Goal: Task Accomplishment & Management: Manage account settings

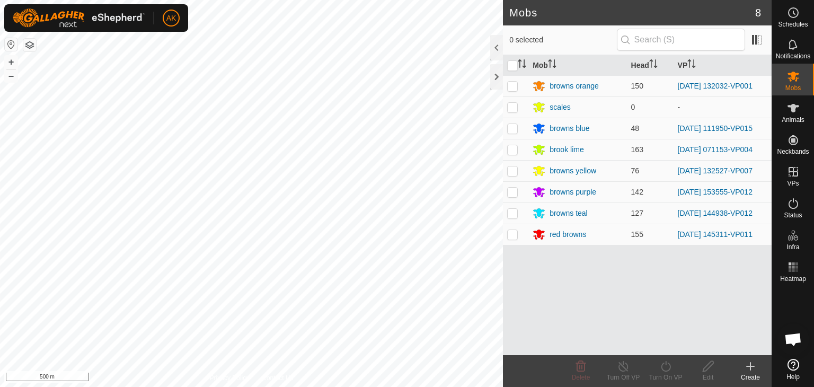
click at [574, 248] on div "Mobs 8 0 selected Mob Head VP browns orange 150 2025-09-11 132032-VP001 scales …" at bounding box center [385, 193] width 771 height 387
click at [795, 202] on icon at bounding box center [793, 203] width 13 height 13
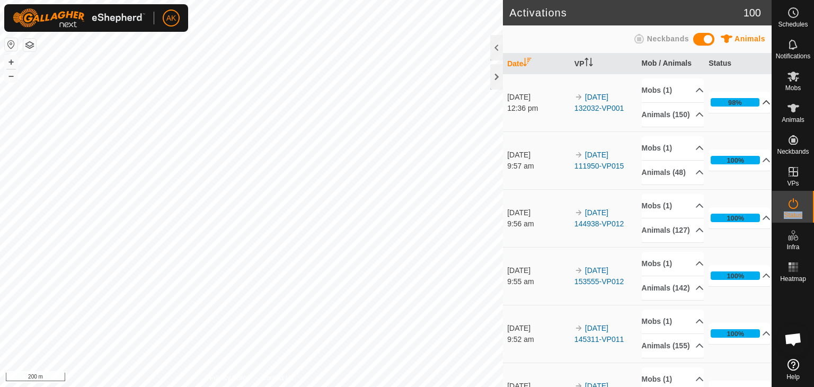
click at [728, 104] on div "98%" at bounding box center [735, 102] width 14 height 10
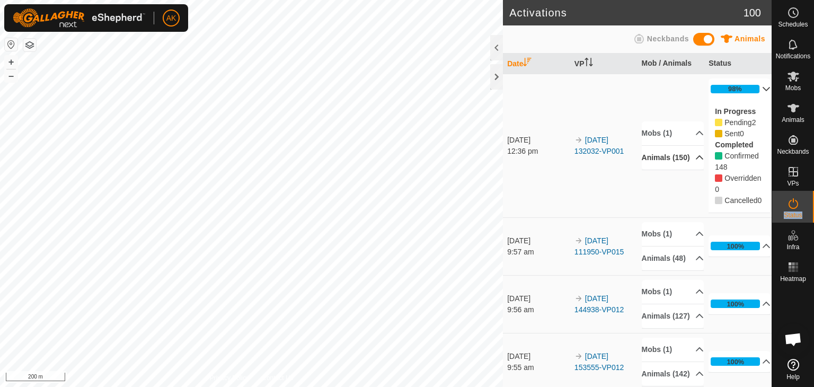
click at [687, 158] on p-accordion-header "Animals (150)" at bounding box center [673, 158] width 62 height 24
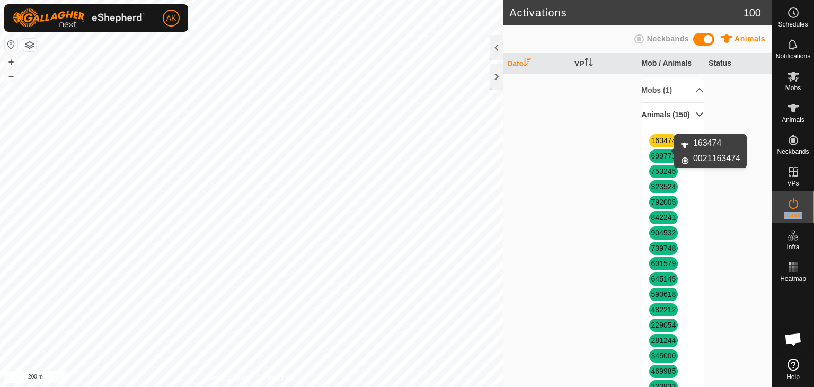
click at [659, 145] on link "163474" at bounding box center [663, 140] width 25 height 8
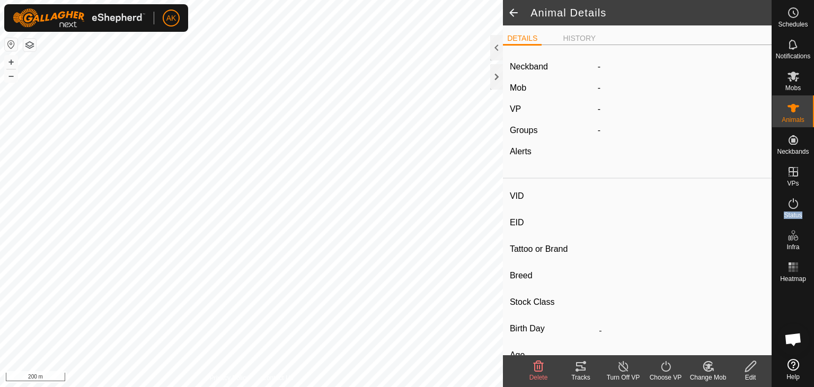
type input "163474"
type input "-"
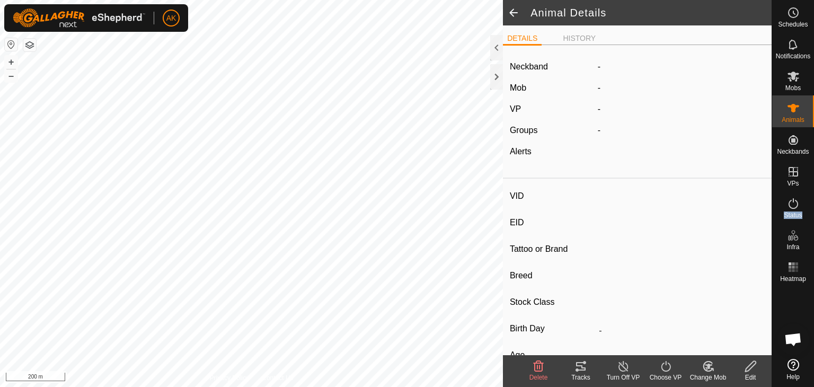
type input "-"
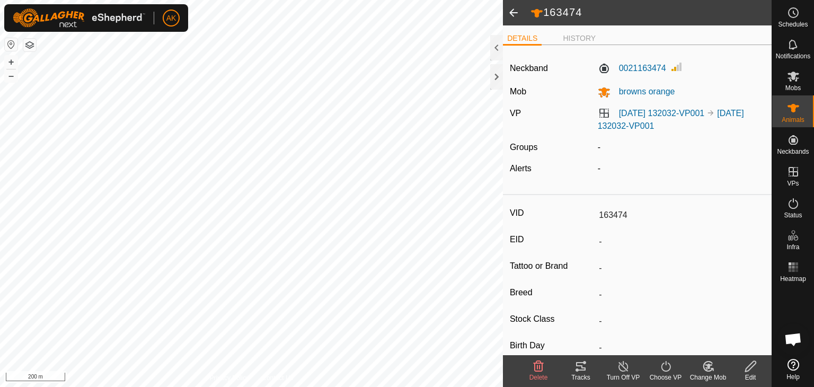
click at [536, 363] on icon at bounding box center [538, 366] width 13 height 13
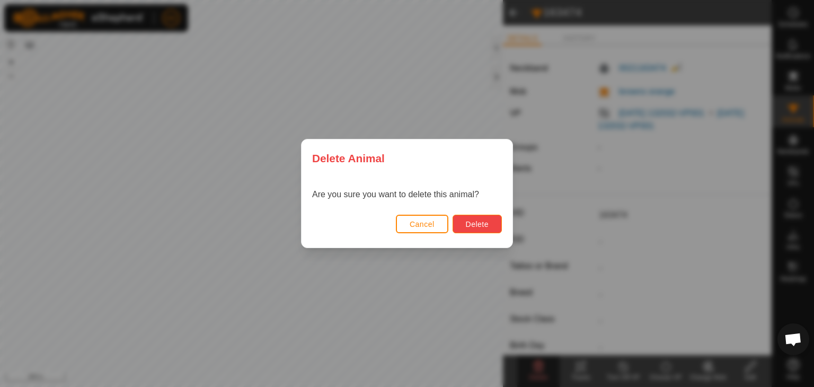
click at [486, 218] on button "Delete" at bounding box center [476, 224] width 49 height 19
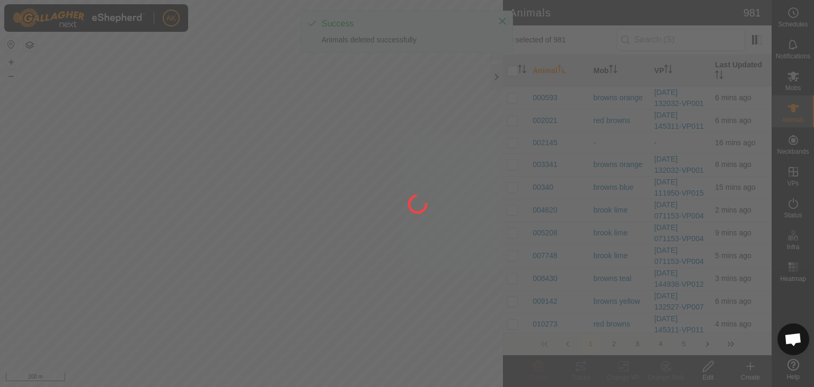
click at [748, 365] on div at bounding box center [407, 193] width 814 height 387
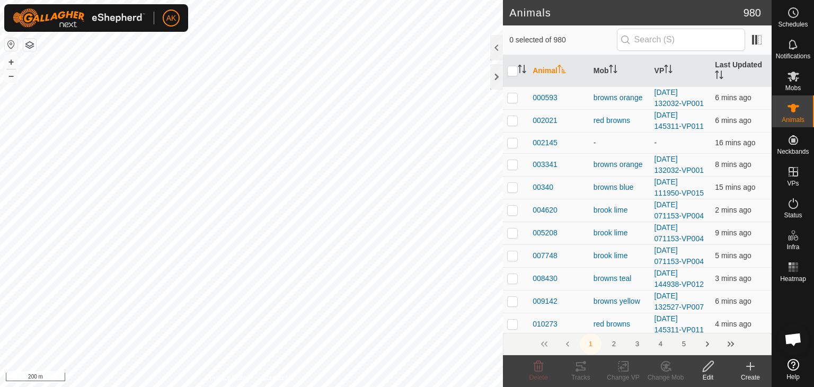
click at [748, 365] on icon at bounding box center [750, 366] width 13 height 13
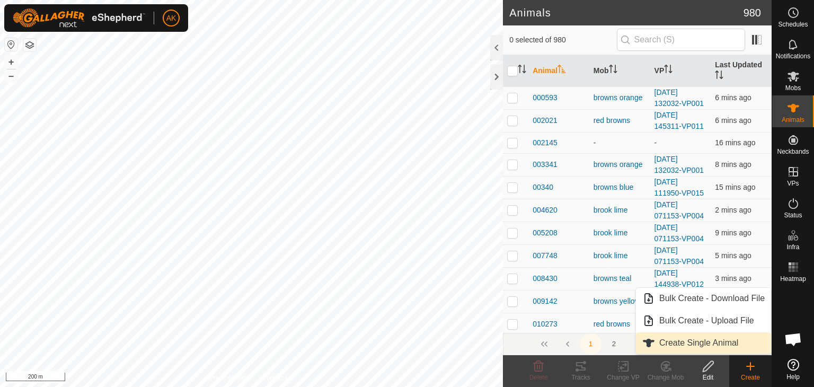
click at [676, 341] on link "Create Single Animal" at bounding box center [703, 342] width 135 height 21
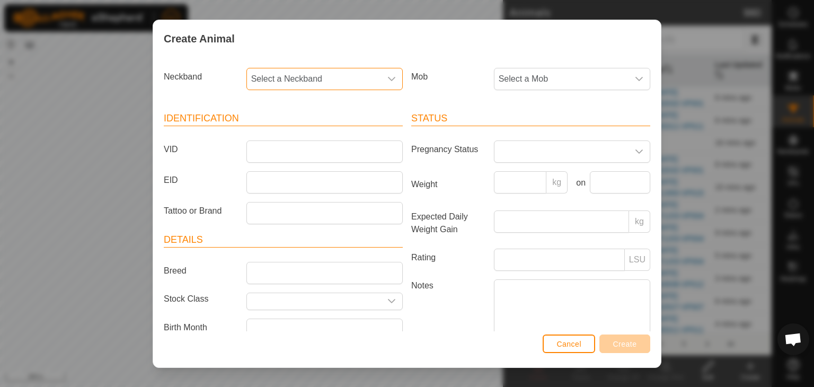
click at [278, 74] on span "Select a Neckband" at bounding box center [314, 78] width 134 height 21
type input "163"
click at [291, 131] on li "0021163474" at bounding box center [323, 133] width 153 height 21
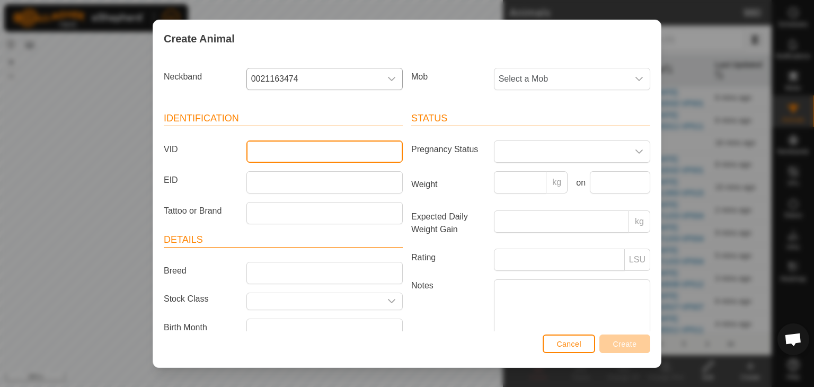
click at [287, 150] on input "VID" at bounding box center [324, 151] width 156 height 22
type input "163474"
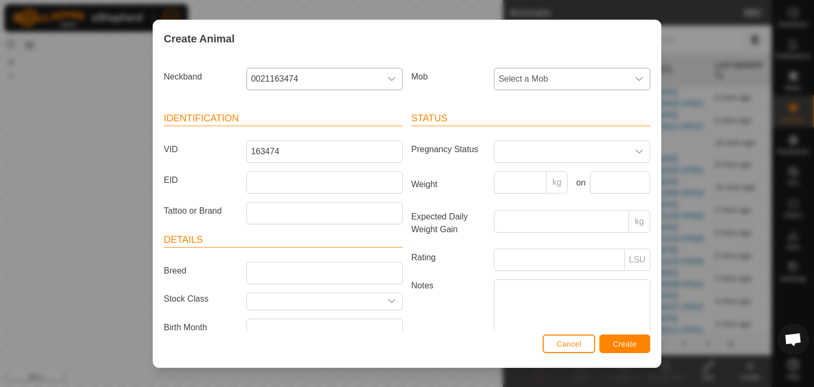
click at [534, 82] on span "Select a Mob" at bounding box center [561, 78] width 134 height 21
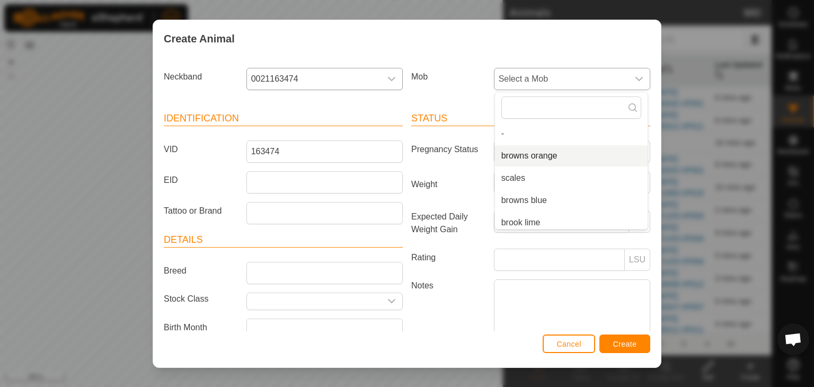
click at [536, 153] on li "browns orange" at bounding box center [571, 155] width 153 height 21
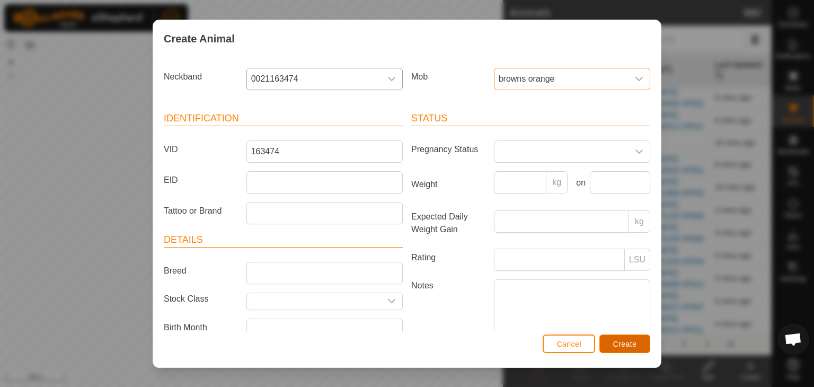
click at [640, 342] on button "Create" at bounding box center [624, 343] width 51 height 19
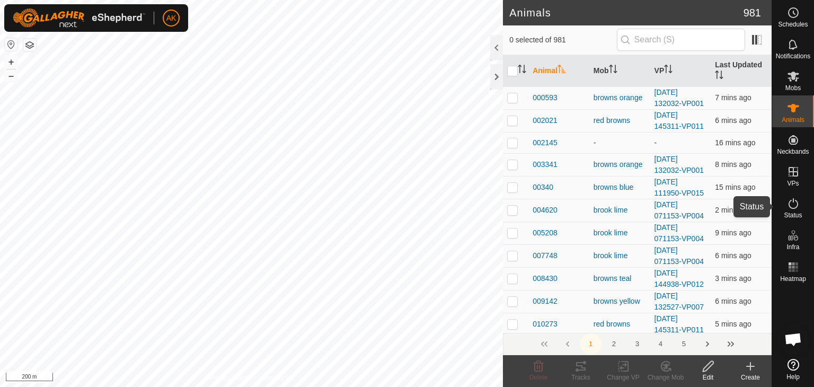
click at [796, 203] on icon at bounding box center [793, 203] width 13 height 13
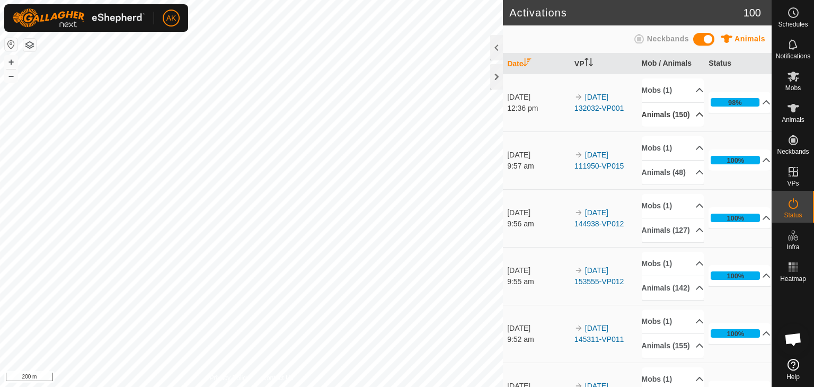
click at [669, 114] on p-accordion-header "Animals (150)" at bounding box center [673, 115] width 62 height 24
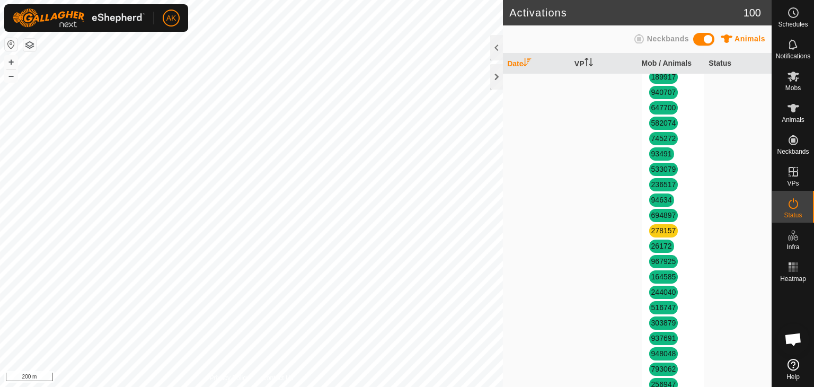
scroll to position [1431, 0]
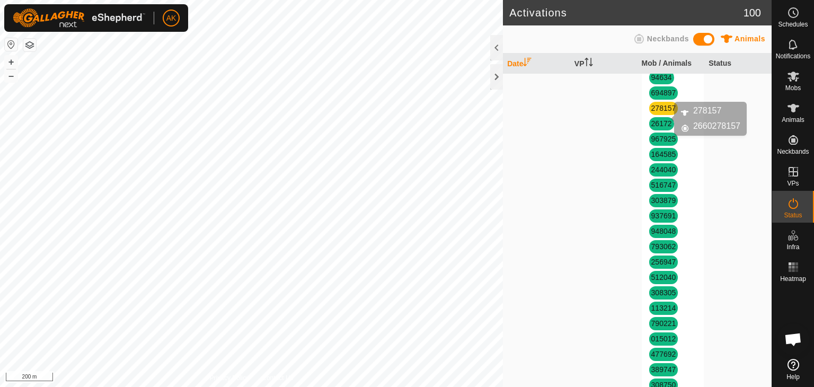
click at [656, 112] on link "278157" at bounding box center [663, 108] width 25 height 8
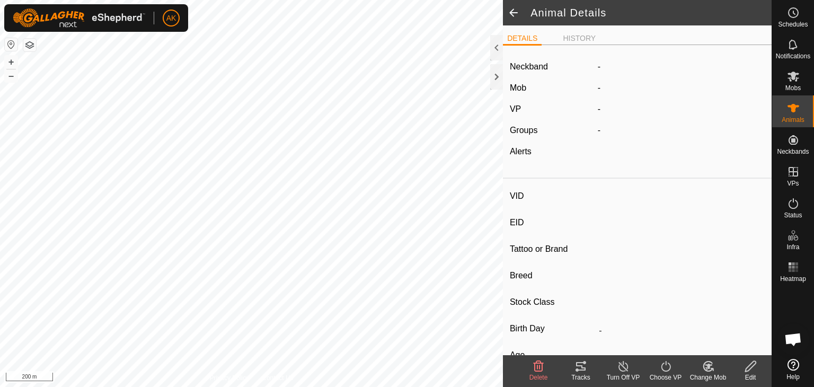
type input "278157"
type input "-"
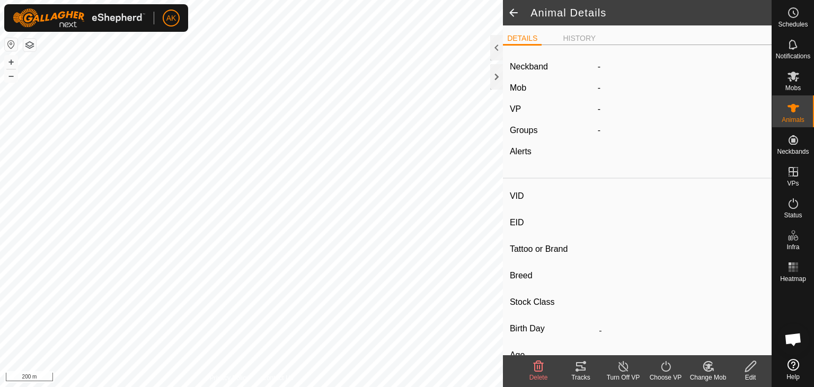
type input "-"
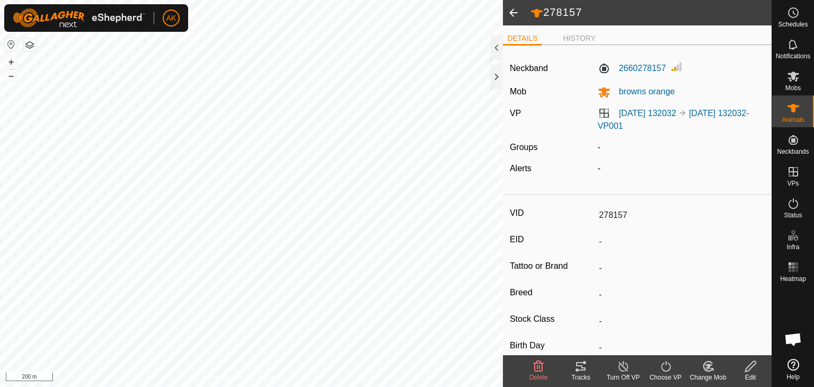
click at [538, 367] on icon at bounding box center [538, 366] width 13 height 13
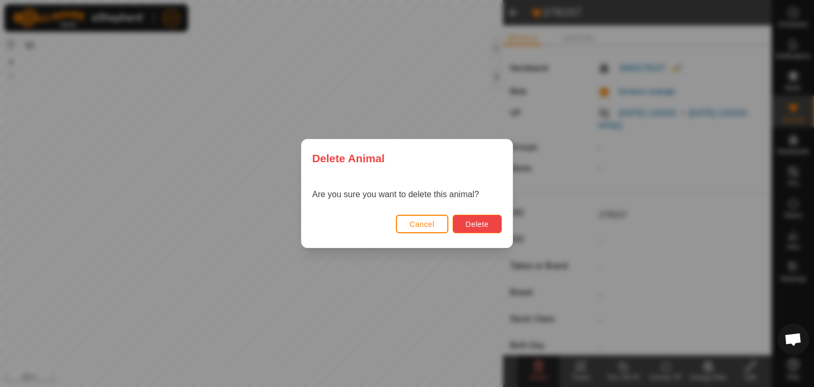
click at [491, 222] on button "Delete" at bounding box center [476, 224] width 49 height 19
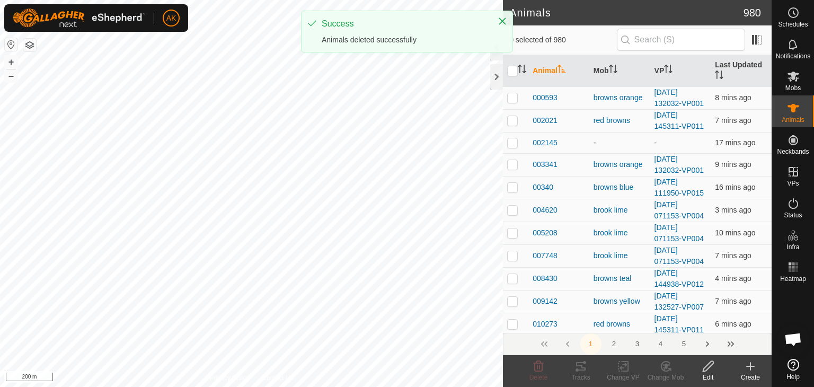
click at [749, 365] on icon at bounding box center [750, 366] width 13 height 13
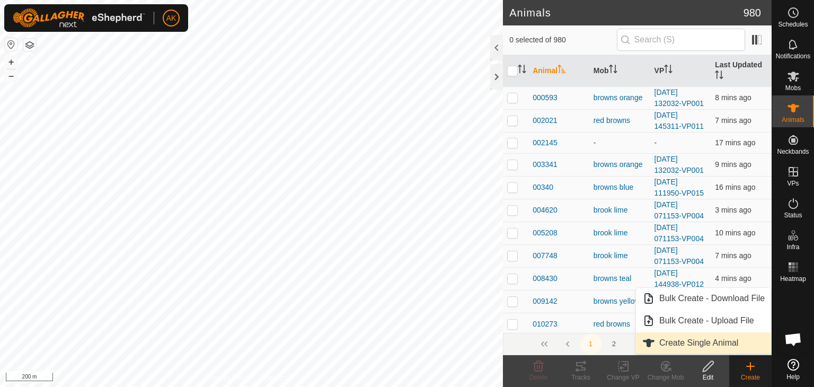
click at [710, 343] on link "Create Single Animal" at bounding box center [703, 342] width 135 height 21
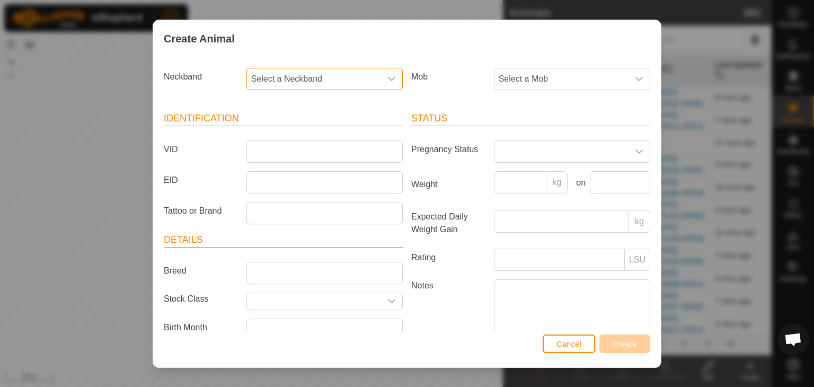
click at [296, 78] on span "Select a Neckband" at bounding box center [314, 78] width 134 height 21
type input "278"
click at [295, 135] on li "2660278157" at bounding box center [323, 133] width 153 height 21
click at [281, 153] on input "VID" at bounding box center [324, 151] width 156 height 22
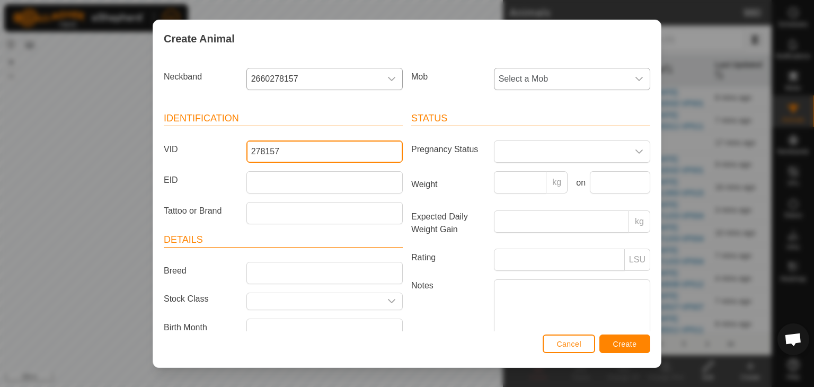
type input "278157"
click at [515, 83] on span "Select a Mob" at bounding box center [561, 78] width 134 height 21
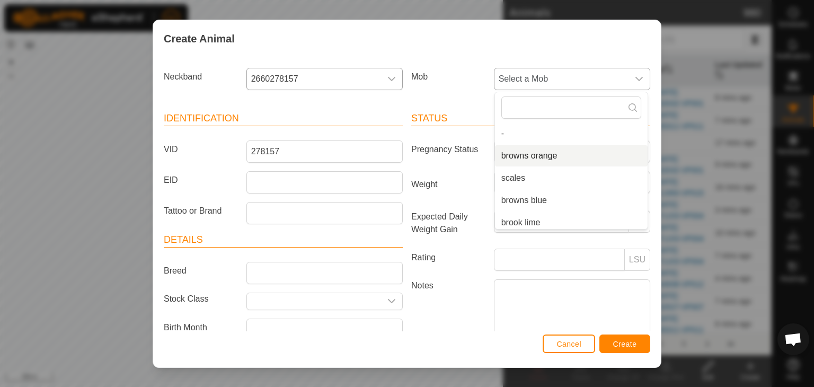
click at [527, 155] on li "browns orange" at bounding box center [571, 155] width 153 height 21
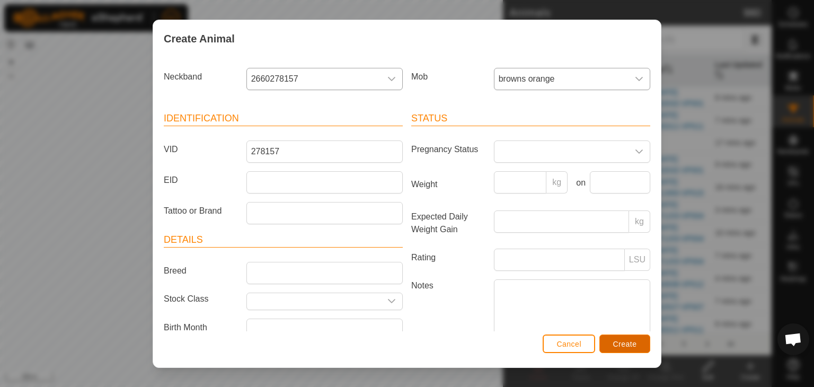
click at [629, 346] on span "Create" at bounding box center [625, 344] width 24 height 8
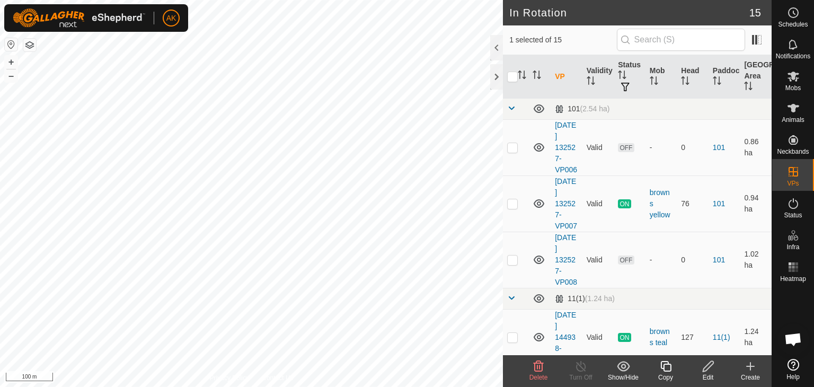
click at [534, 362] on icon at bounding box center [539, 366] width 10 height 11
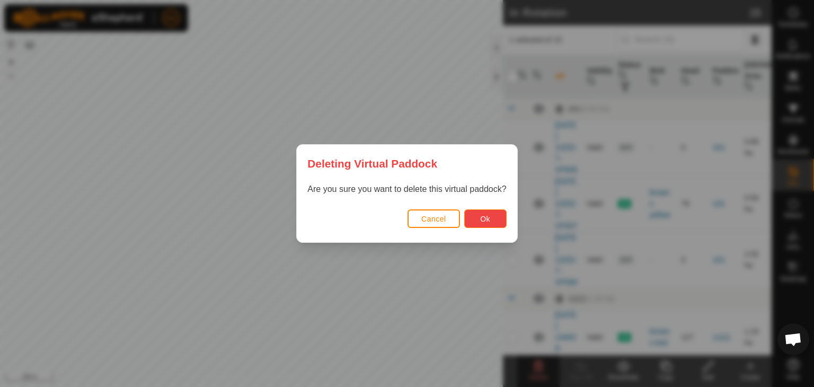
click at [502, 218] on button "Ok" at bounding box center [485, 218] width 42 height 19
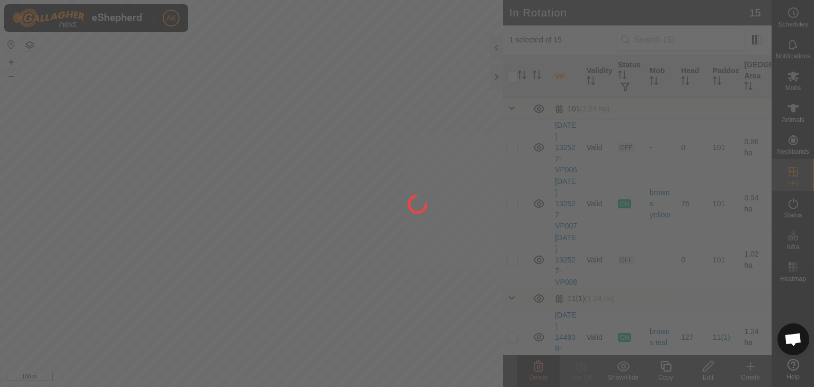
checkbox input "false"
